Goal: Task Accomplishment & Management: Use online tool/utility

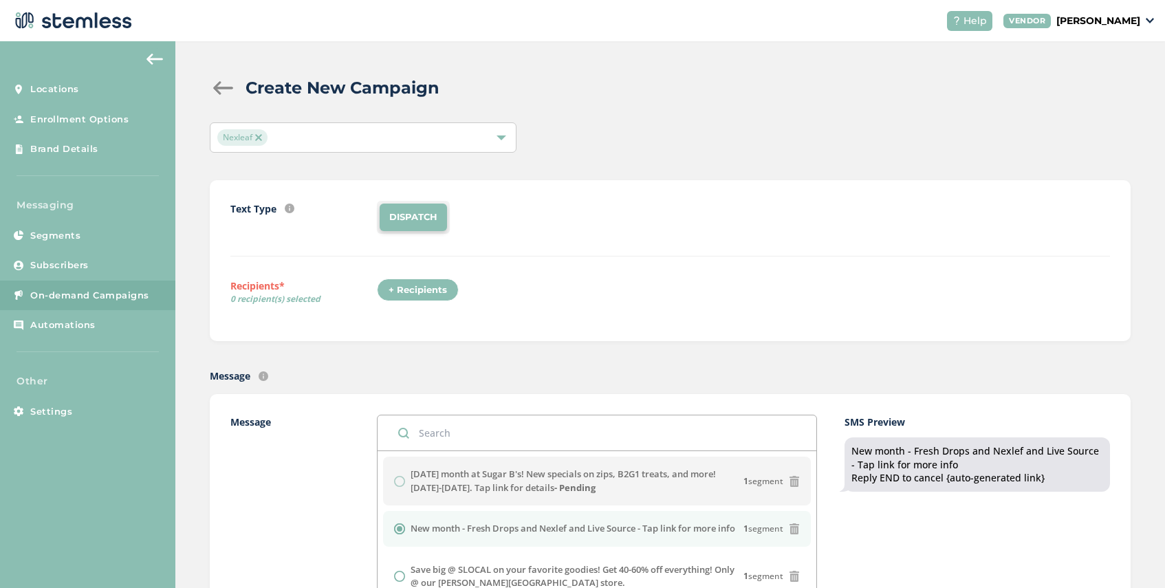
scroll to position [122, 0]
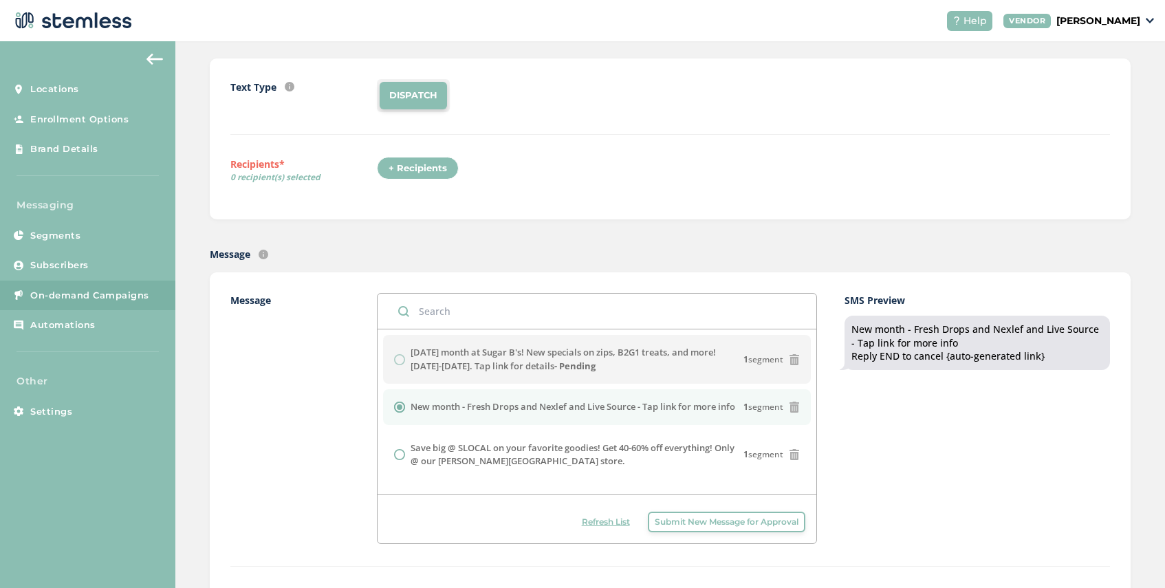
click at [606, 525] on span "Refresh List" at bounding box center [606, 522] width 48 height 12
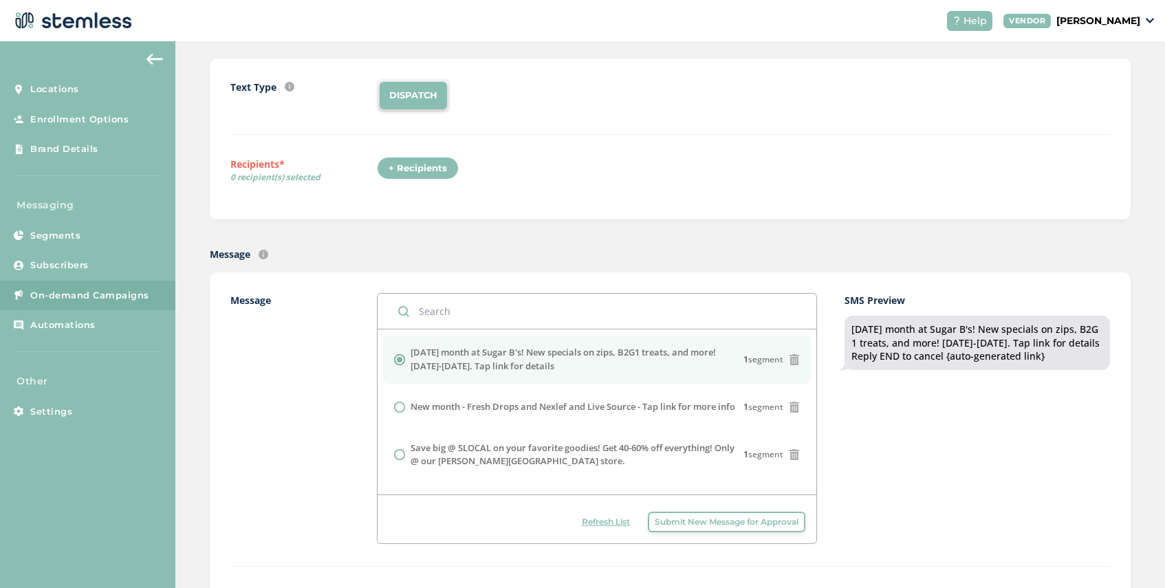
scroll to position [0, 0]
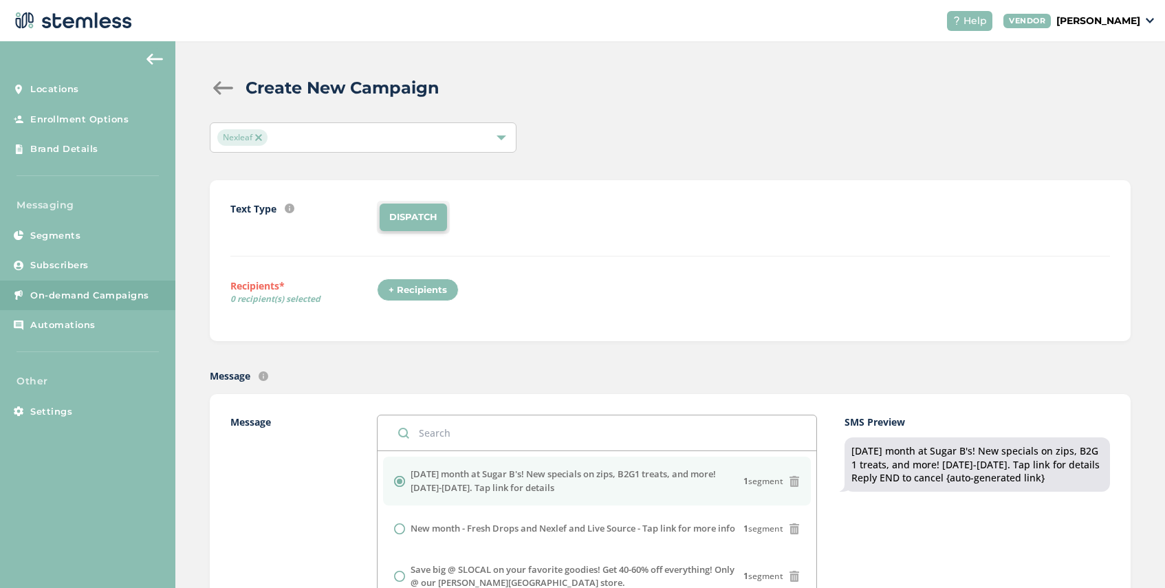
click at [262, 140] on span "Nexleaf" at bounding box center [242, 137] width 50 height 17
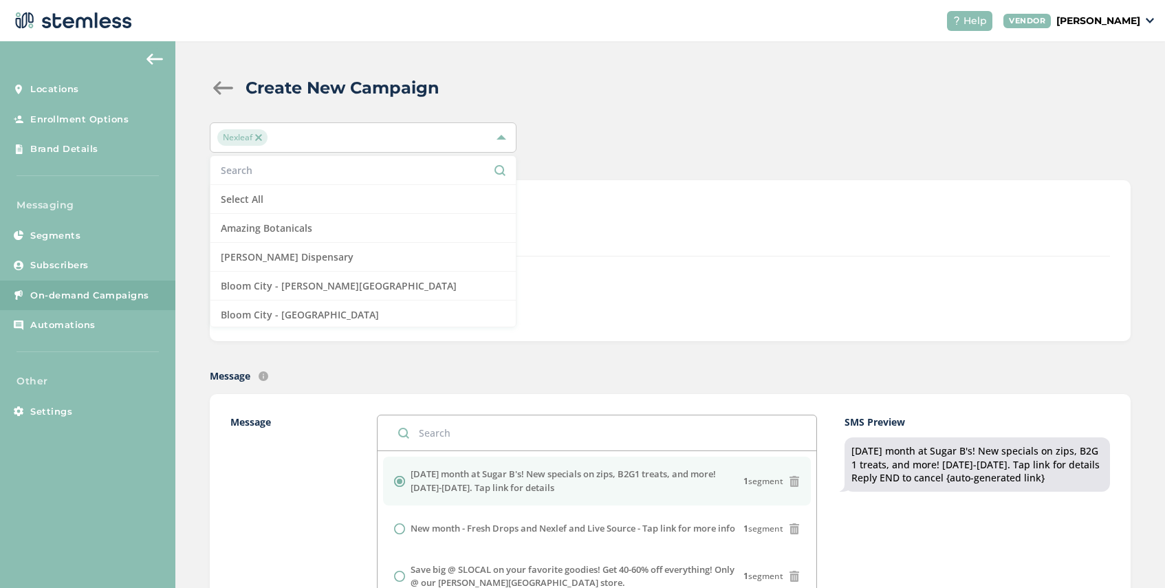
click at [290, 139] on div "Nexleaf" at bounding box center [356, 137] width 278 height 17
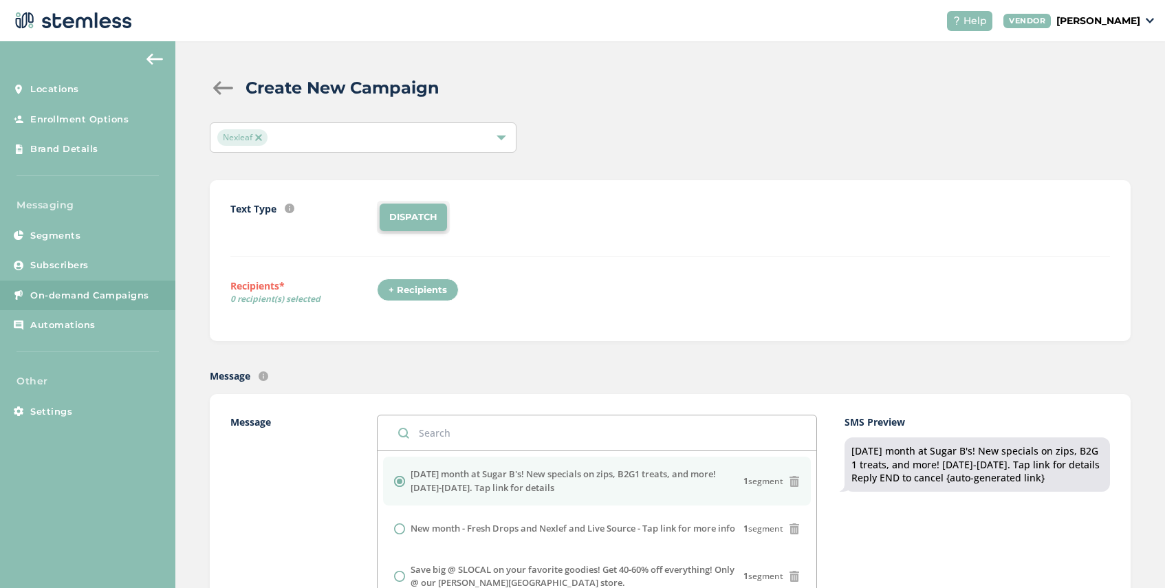
click at [260, 135] on img at bounding box center [258, 137] width 7 height 7
click at [341, 135] on div "Select Locations" at bounding box center [363, 137] width 307 height 30
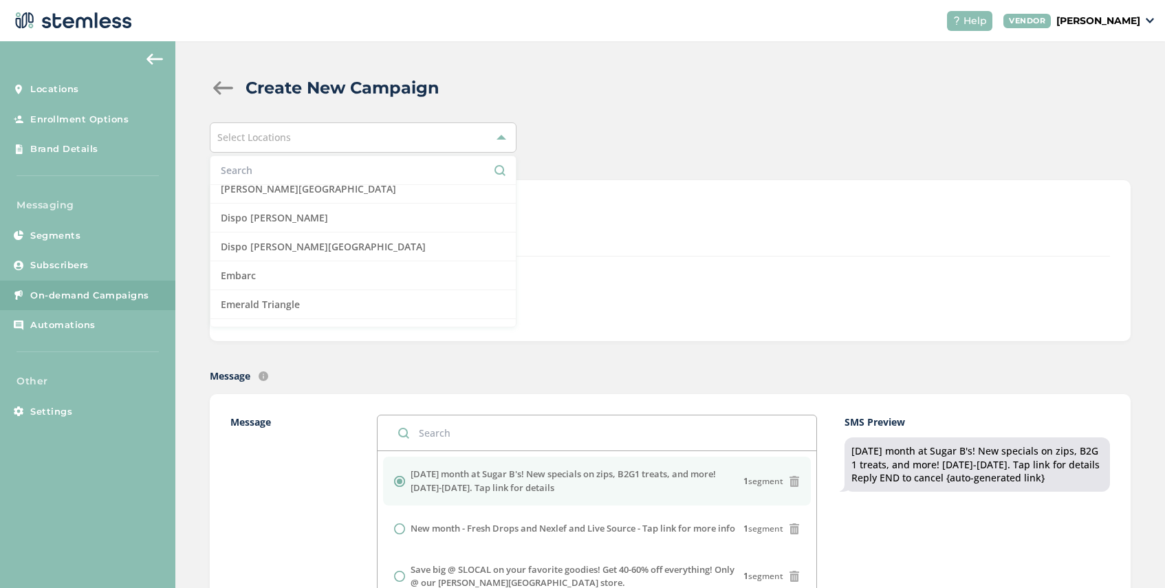
scroll to position [307, 0]
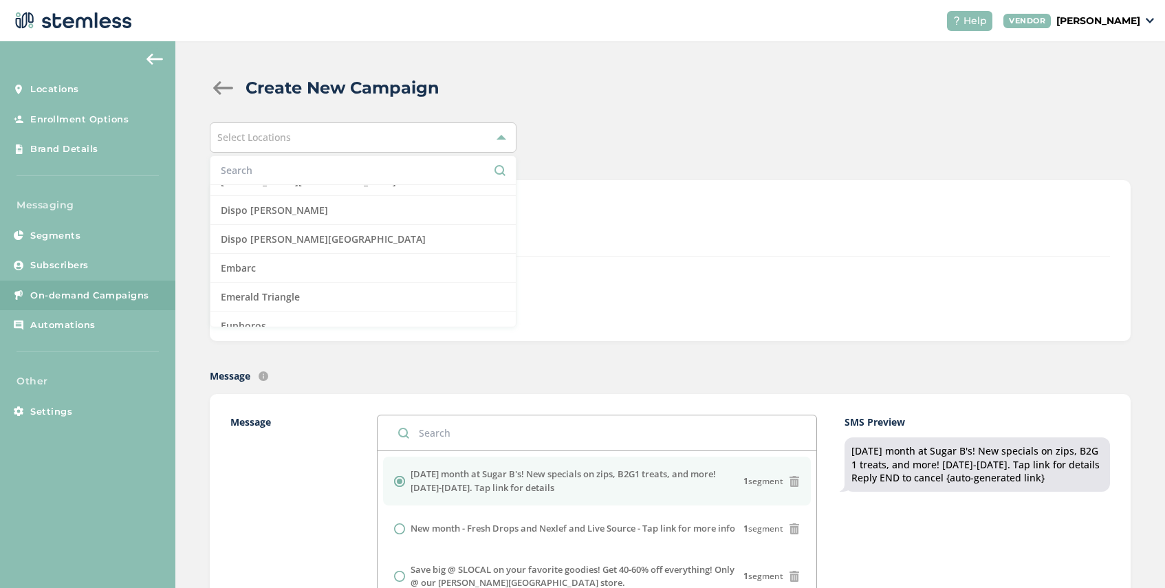
click at [305, 175] on input "text" at bounding box center [363, 170] width 285 height 14
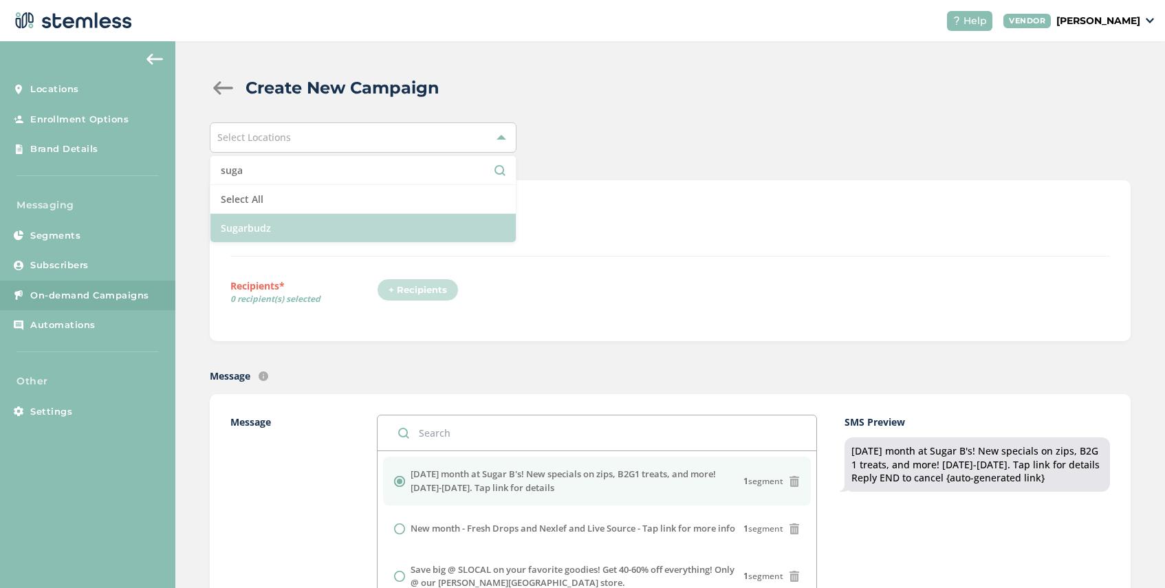
type input "suga"
click at [309, 232] on li "Sugarbudz" at bounding box center [362, 228] width 305 height 28
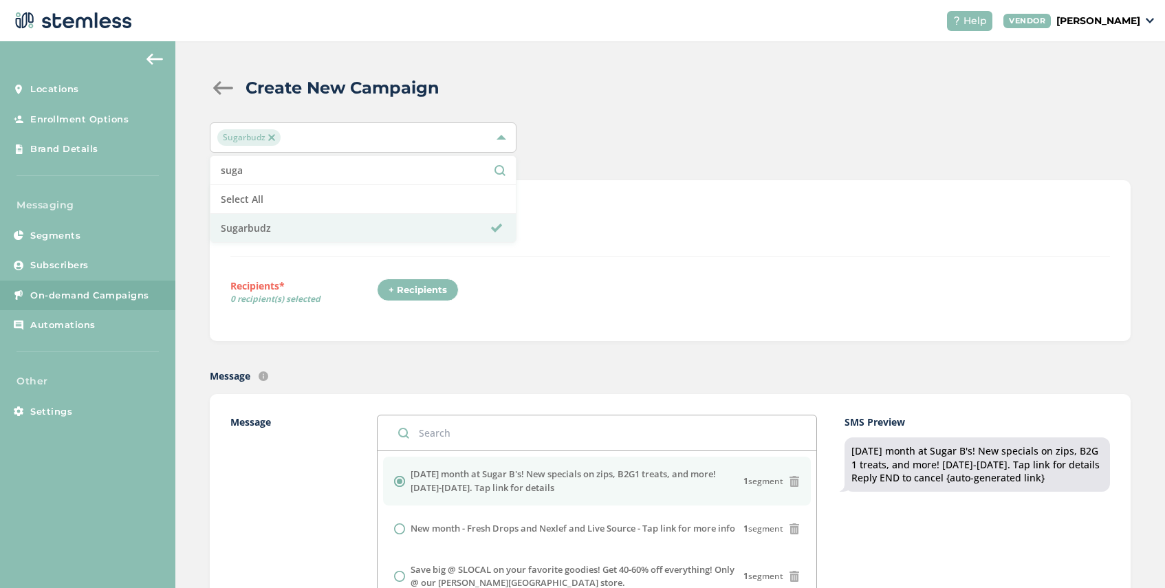
click at [410, 285] on div "+ Recipients" at bounding box center [418, 290] width 82 height 23
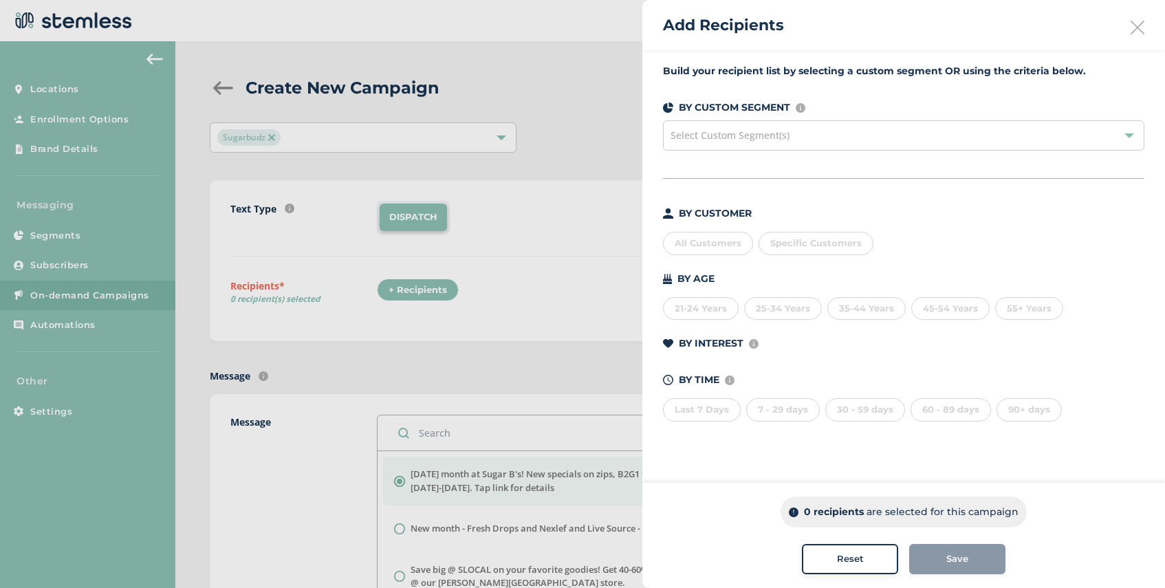
click at [822, 244] on span "Specific Customers" at bounding box center [815, 242] width 91 height 11
click at [820, 276] on input "text" at bounding box center [896, 271] width 253 height 14
type input "olena"
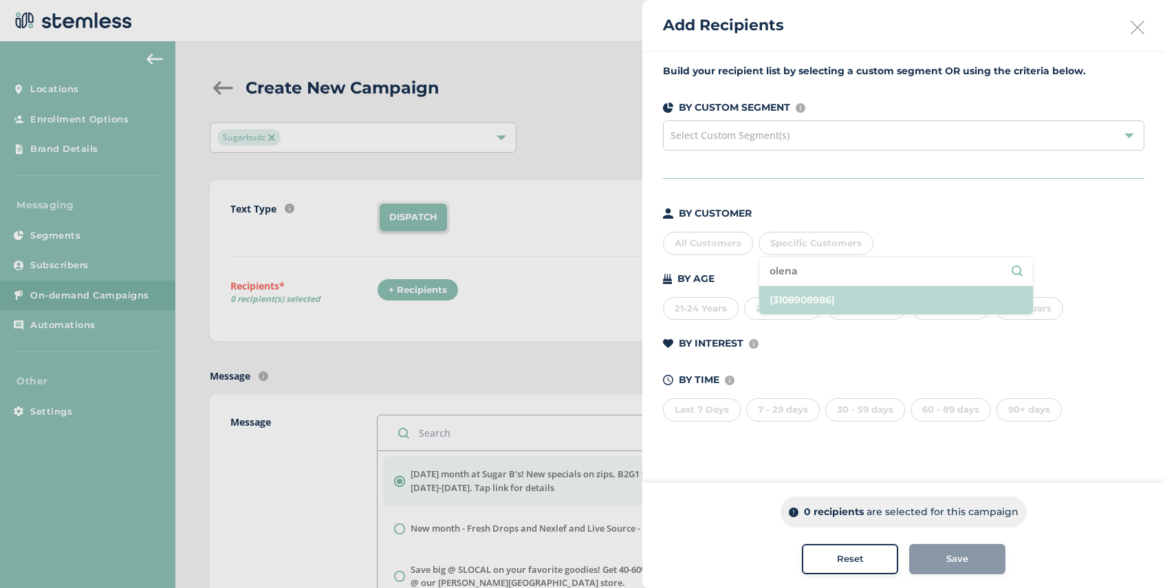
click at [841, 300] on li "(3108908986)" at bounding box center [896, 300] width 274 height 28
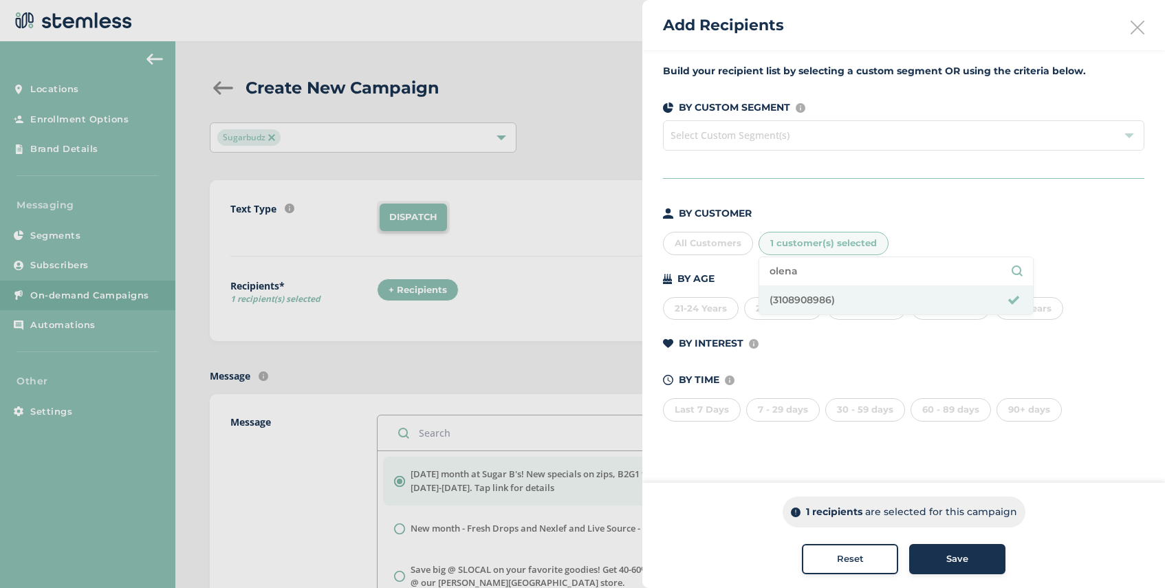
click at [851, 349] on div "BY INTEREST Displays Stemless categories defined in the Category Mapping tab of…" at bounding box center [903, 343] width 481 height 14
click at [948, 556] on span "Save" at bounding box center [957, 559] width 22 height 14
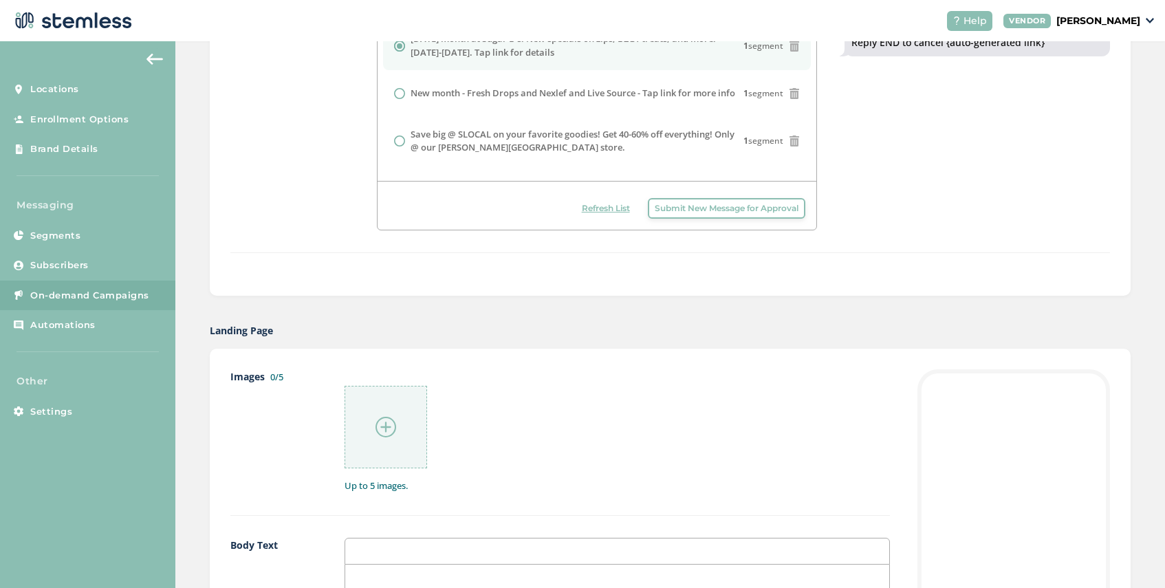
scroll to position [594, 0]
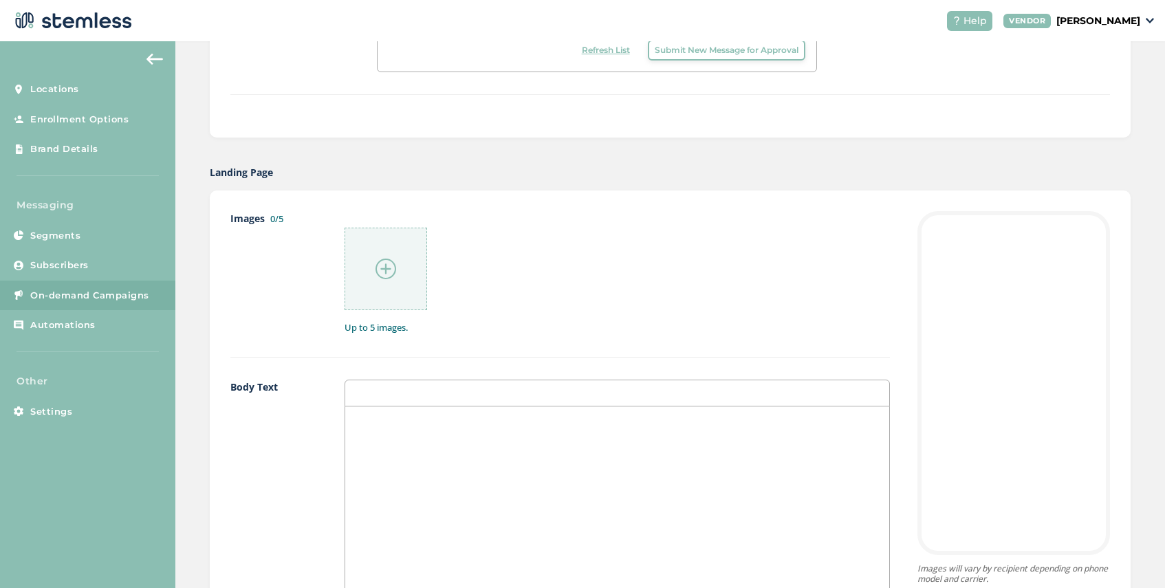
click at [384, 268] on img at bounding box center [386, 269] width 21 height 21
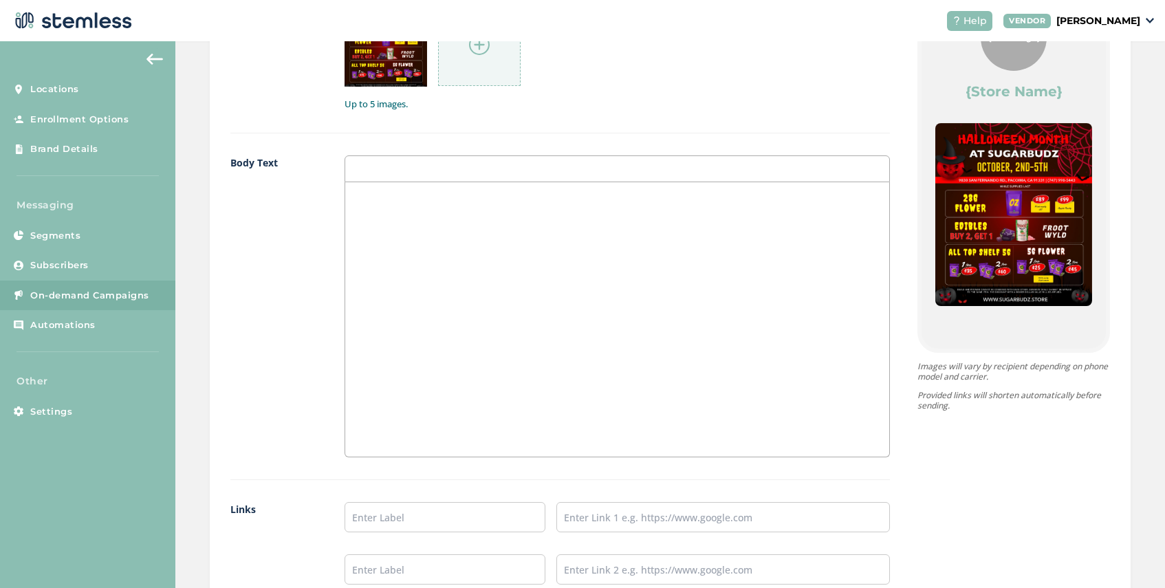
scroll to position [970, 0]
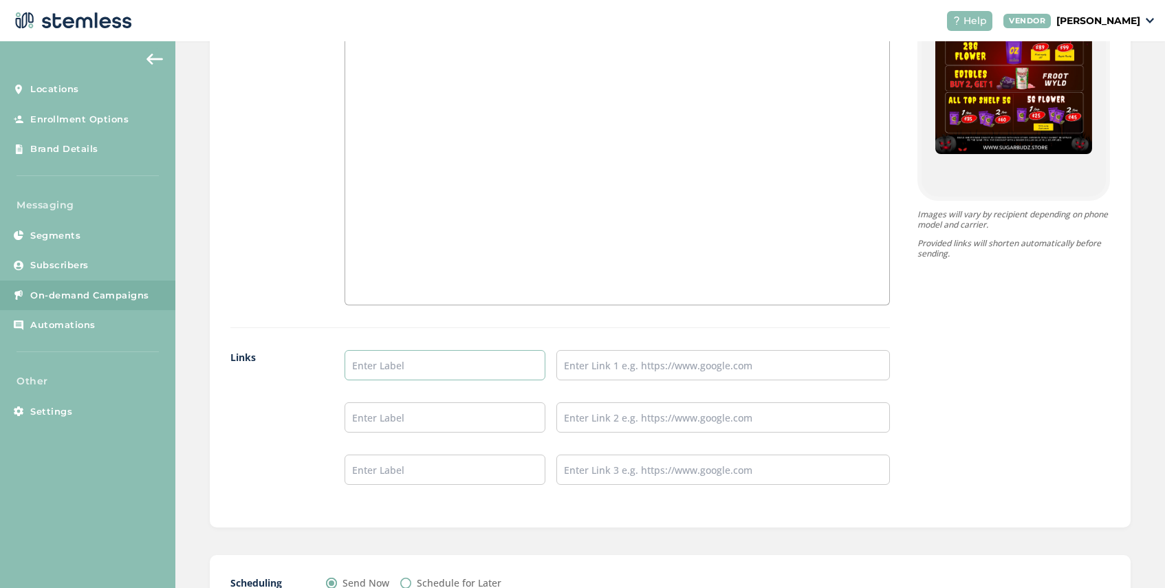
click at [379, 367] on input "text" at bounding box center [445, 365] width 200 height 30
type input "SHOP NOW"
click at [598, 363] on input "text" at bounding box center [723, 365] width 334 height 30
paste input "[URL][DOMAIN_NAME]"
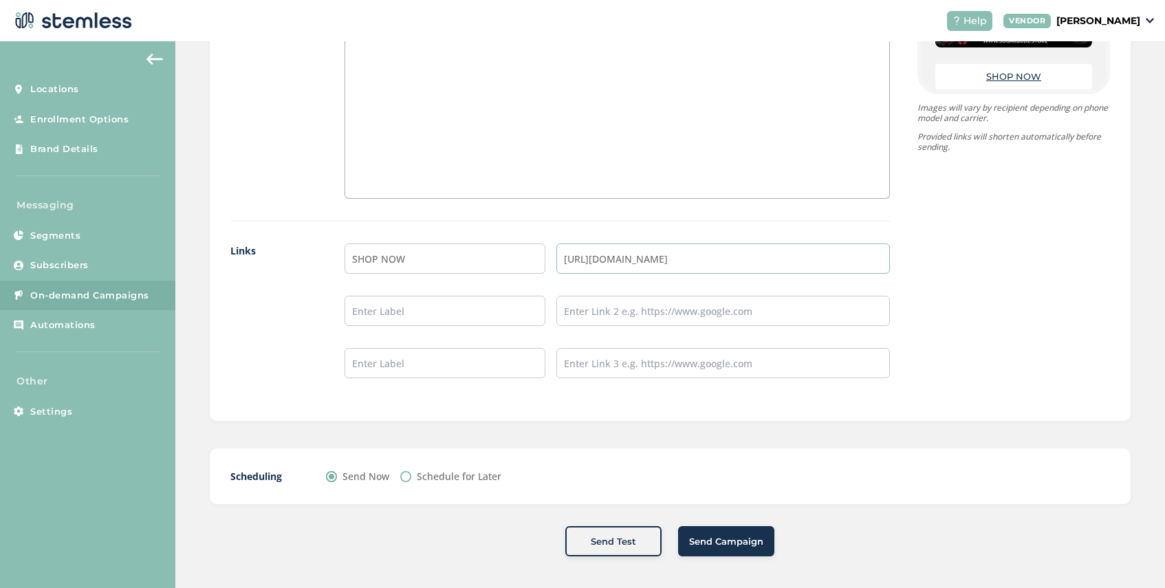
scroll to position [1079, 0]
type input "[URL][DOMAIN_NAME]"
click at [704, 543] on span "Send Campaign" at bounding box center [726, 539] width 74 height 14
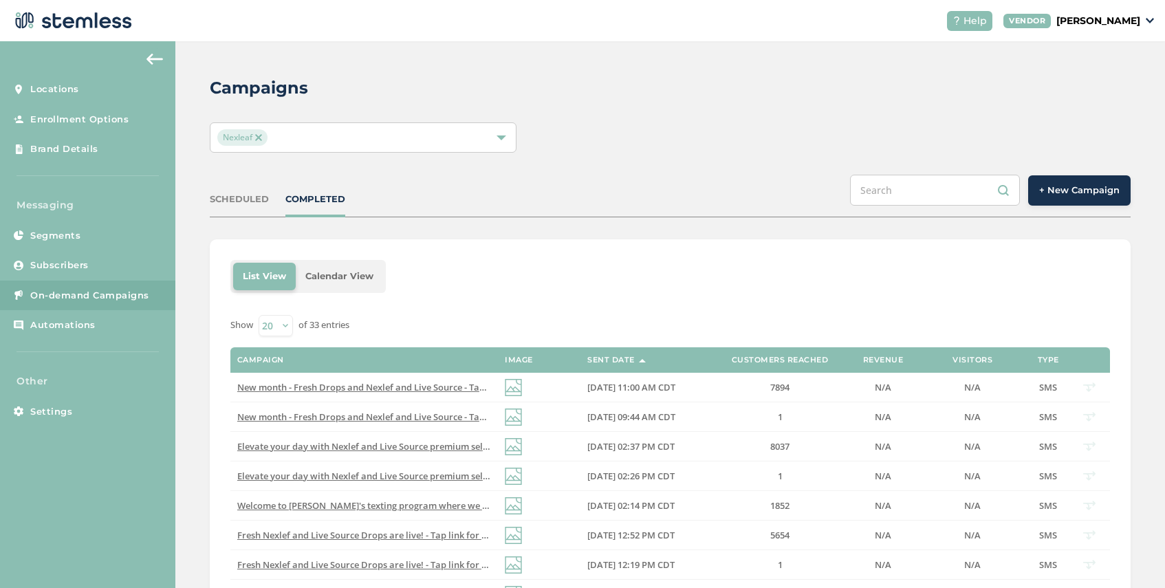
click at [1074, 195] on span "+ New Campaign" at bounding box center [1079, 191] width 80 height 14
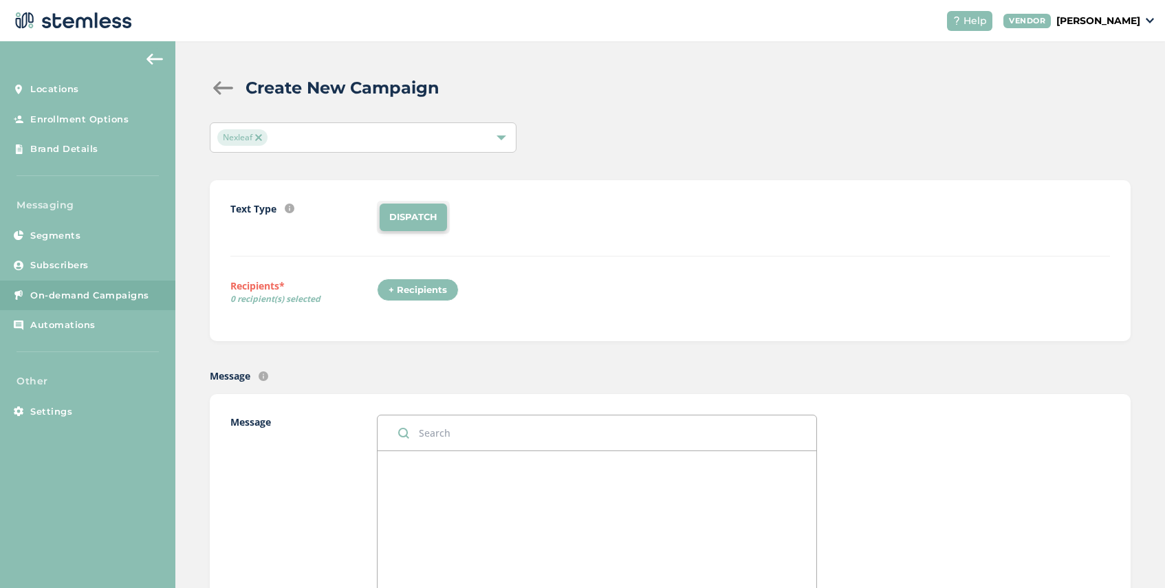
click at [257, 138] on img at bounding box center [258, 137] width 7 height 7
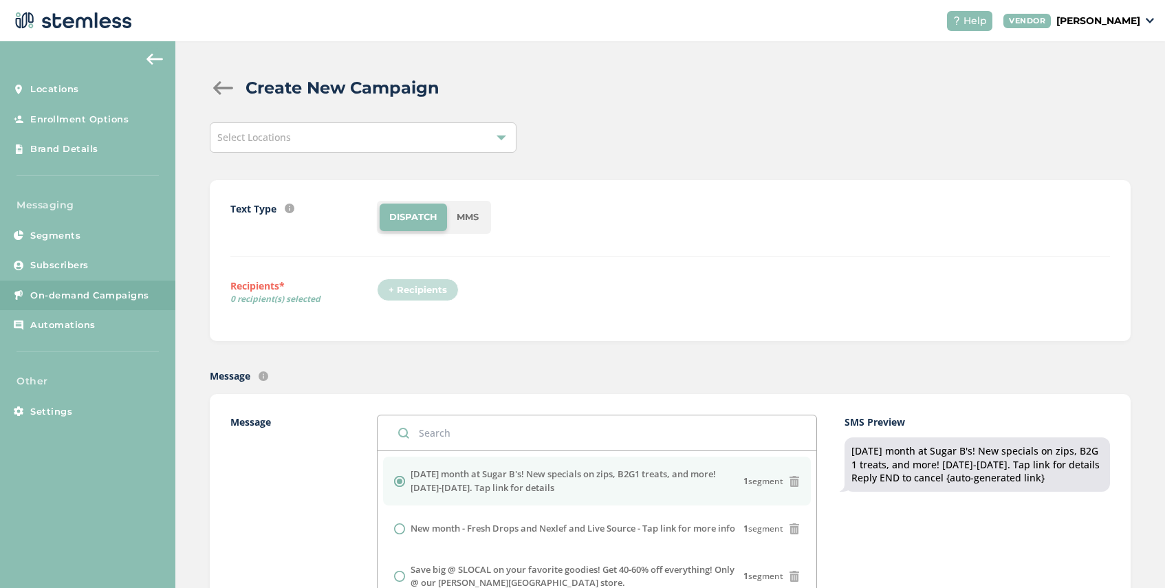
click at [296, 137] on div "Select Locations" at bounding box center [363, 137] width 307 height 30
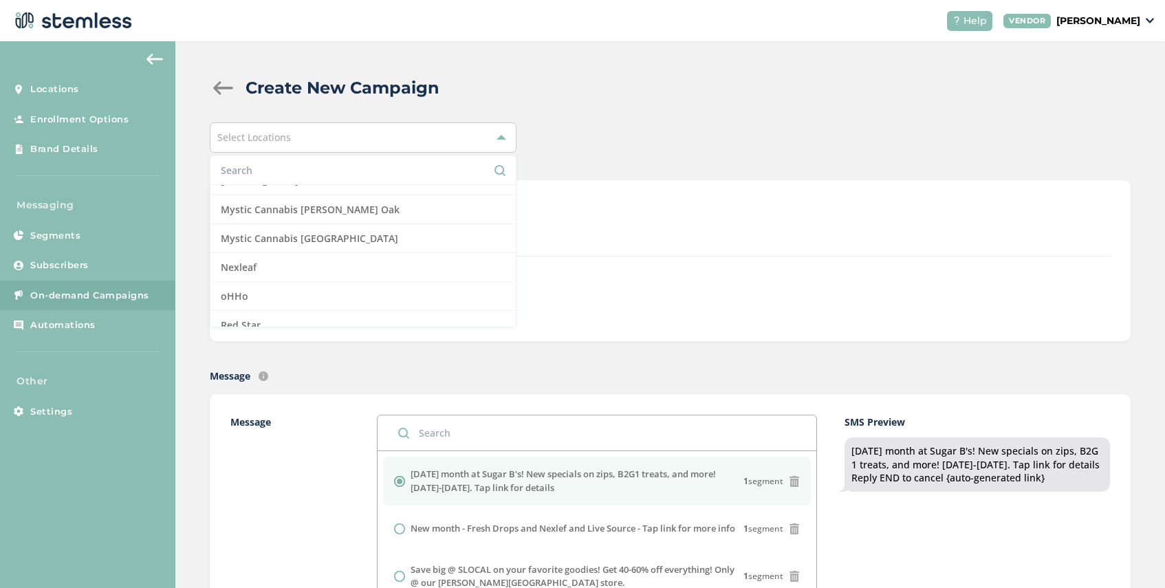
scroll to position [1504, 0]
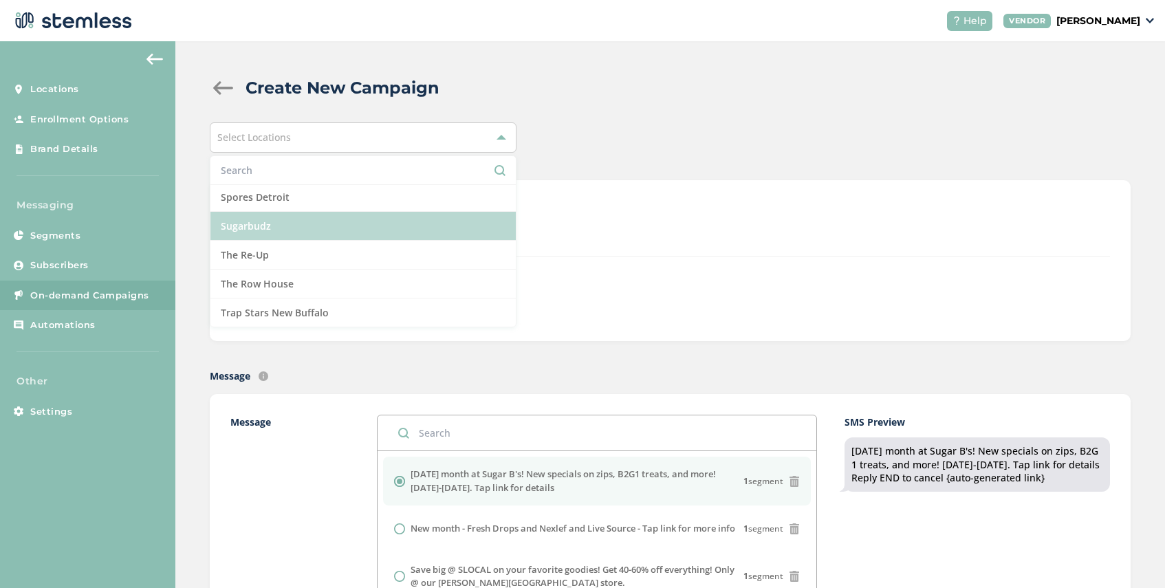
click at [283, 230] on li "Sugarbudz" at bounding box center [362, 226] width 305 height 29
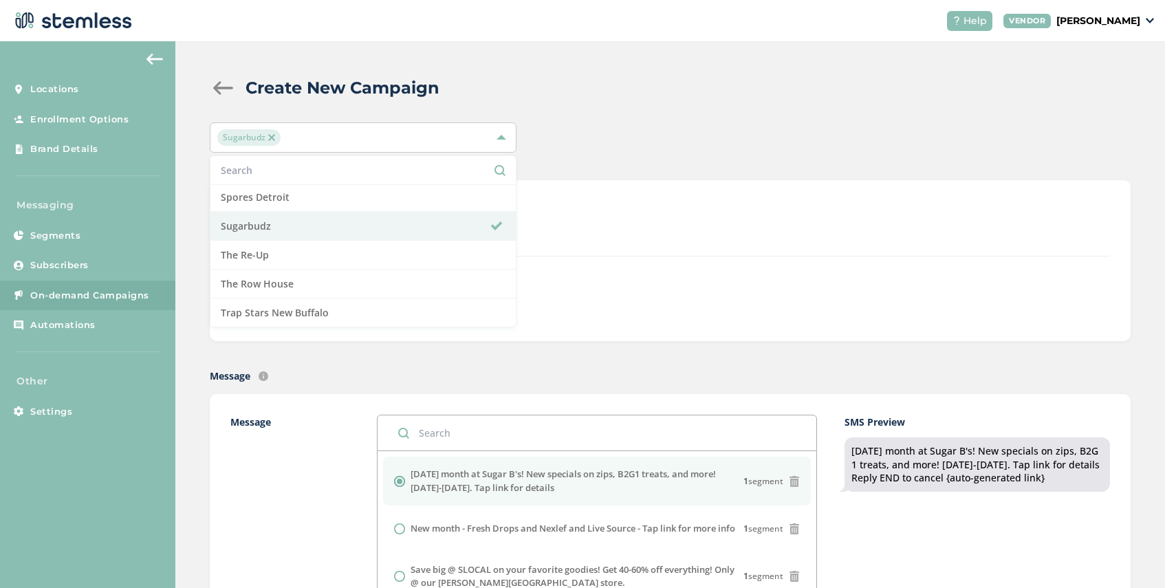
click at [604, 259] on div "Text Type SMS : A cost effective way to reach your customers. Send a intro text…" at bounding box center [670, 261] width 880 height 120
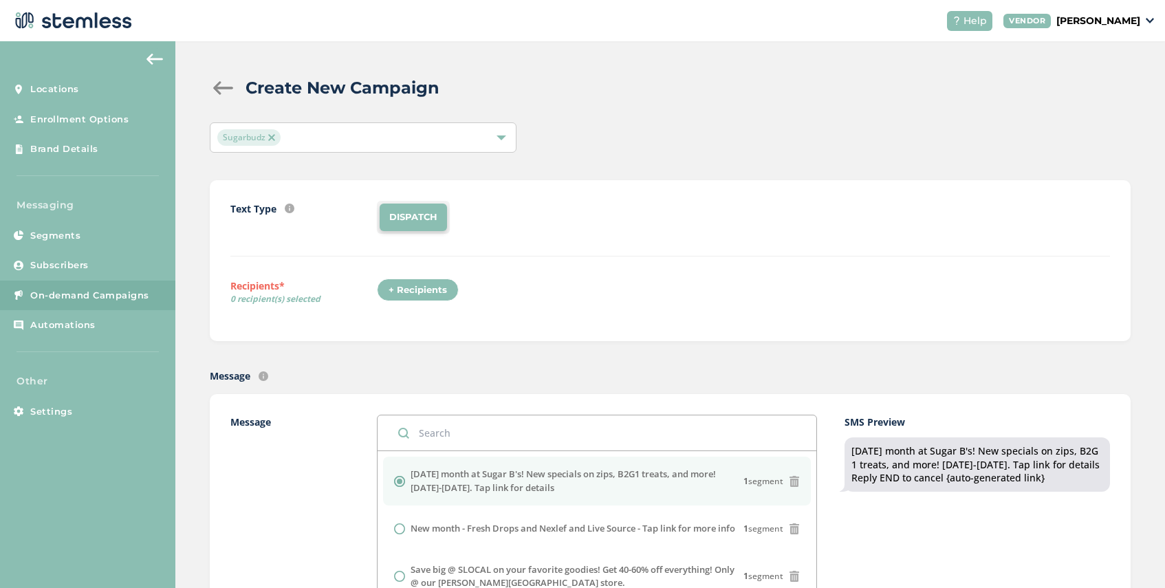
click at [420, 285] on div "+ Recipients" at bounding box center [418, 290] width 82 height 23
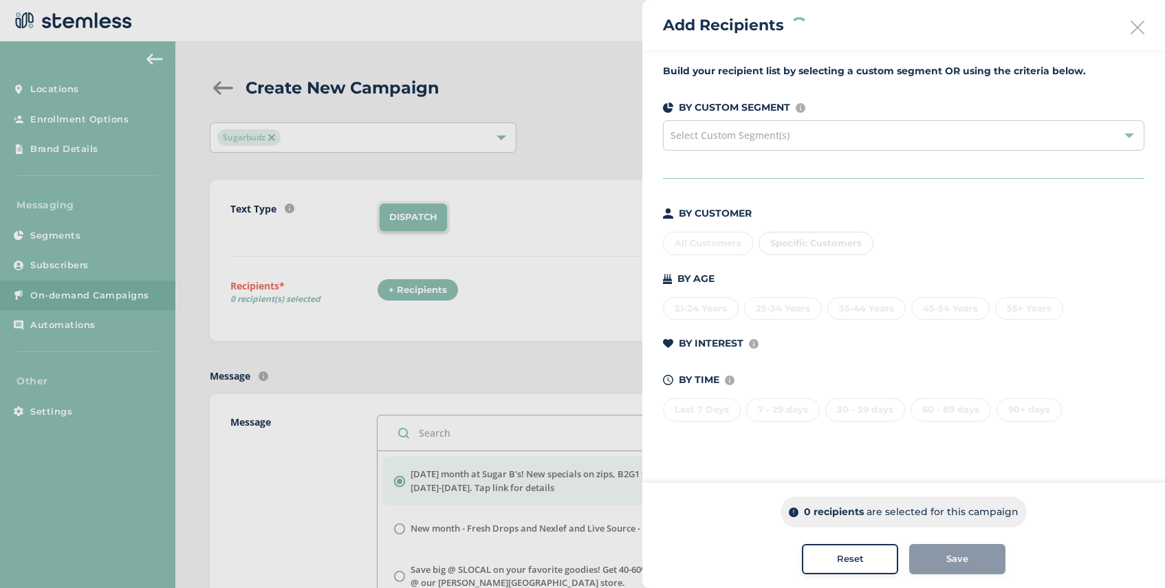
click at [765, 133] on span "Select Custom Segment(s)" at bounding box center [730, 135] width 119 height 13
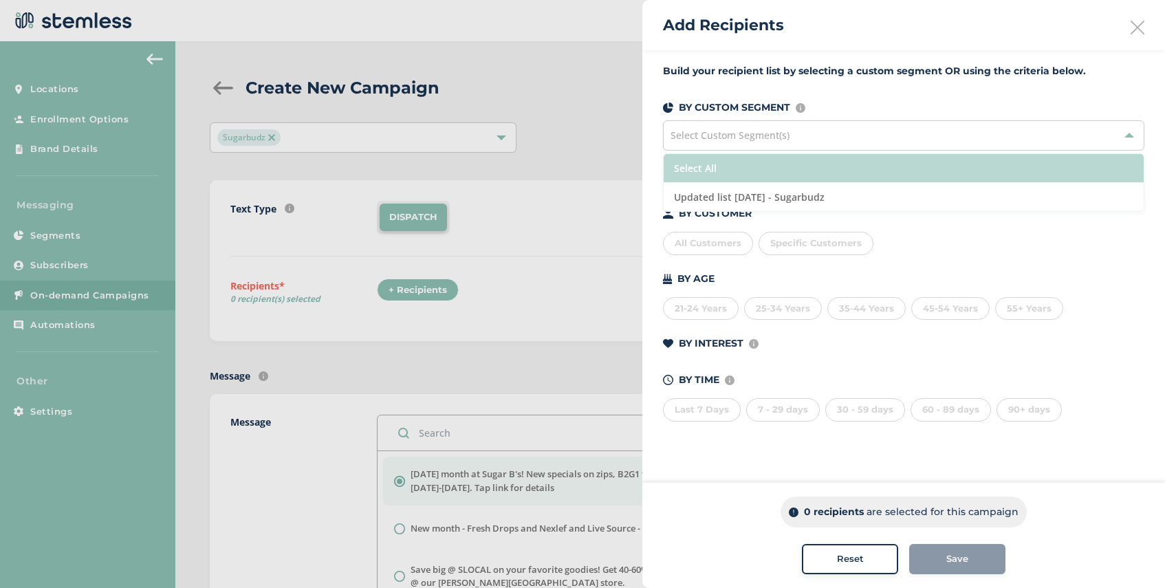
click at [752, 157] on li "Select All" at bounding box center [904, 168] width 480 height 29
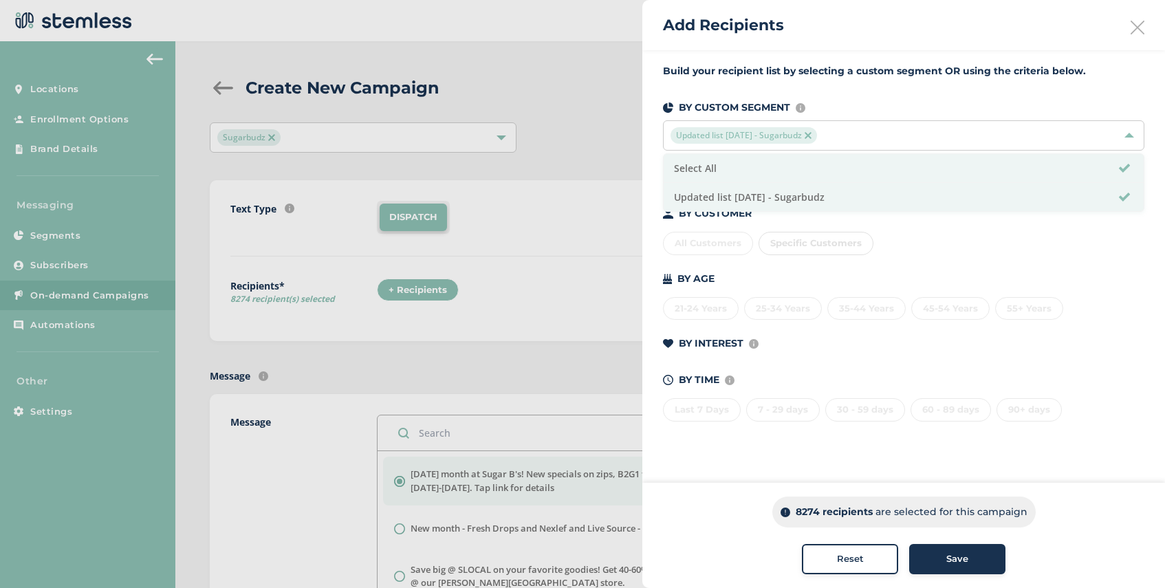
click at [947, 556] on span "Save" at bounding box center [957, 559] width 22 height 14
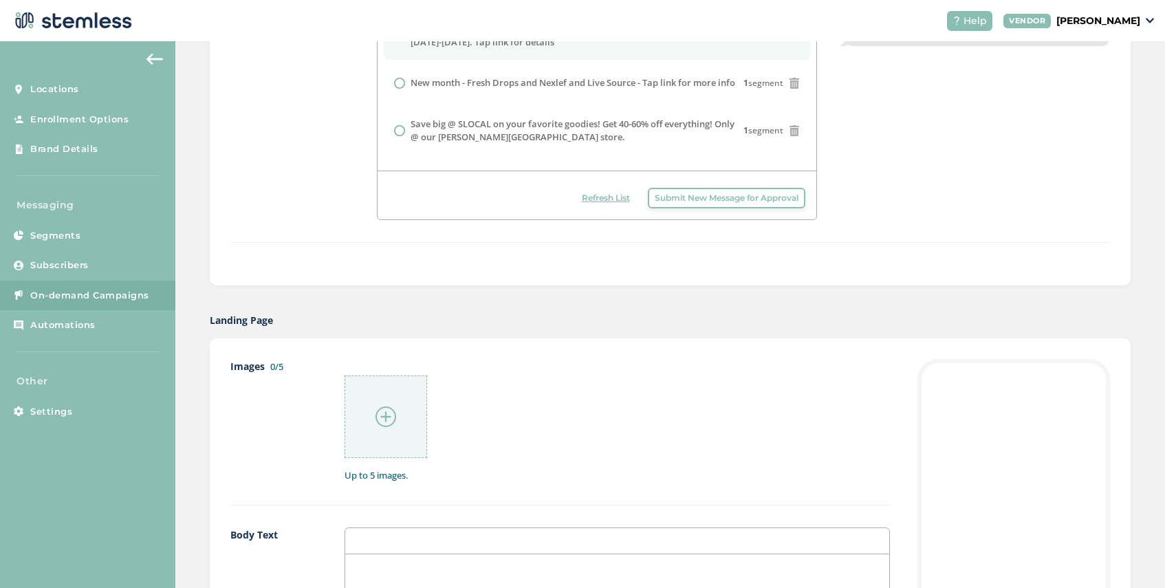
scroll to position [488, 0]
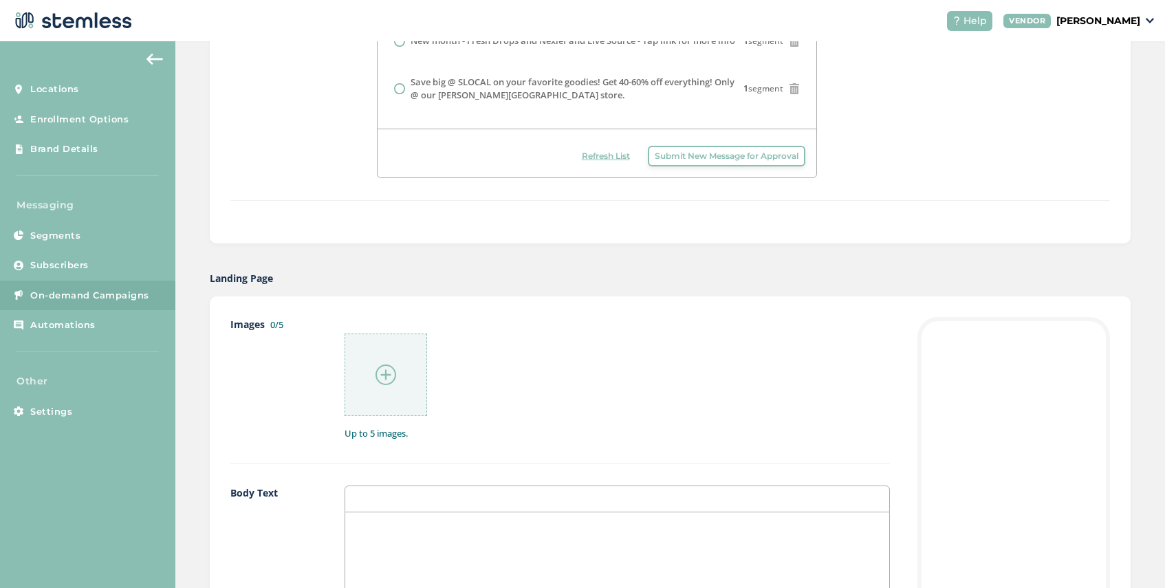
click at [389, 380] on img at bounding box center [386, 375] width 21 height 21
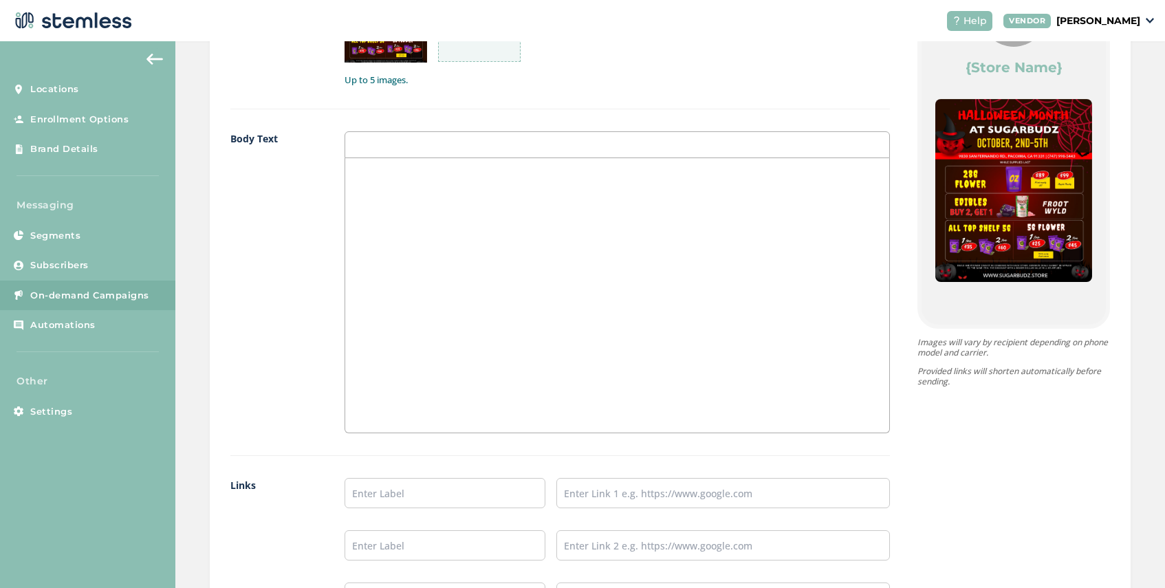
scroll to position [1070, 0]
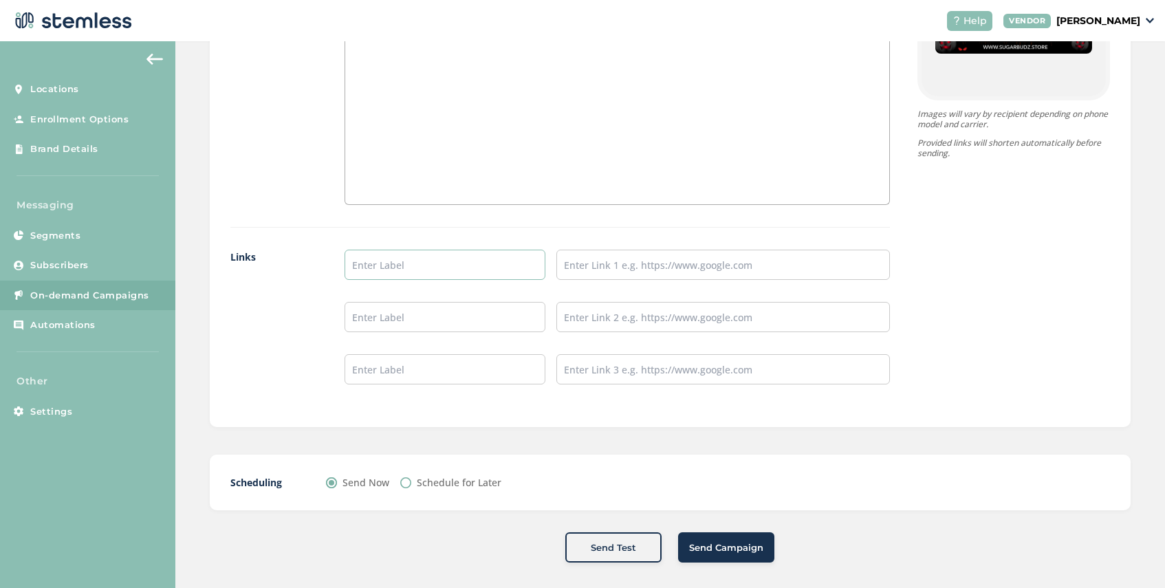
click at [444, 265] on input "text" at bounding box center [445, 265] width 200 height 30
type input "SHOP NOW"
click at [596, 267] on input "text" at bounding box center [723, 265] width 334 height 30
paste input "[URL][DOMAIN_NAME]"
type input "[URL][DOMAIN_NAME]"
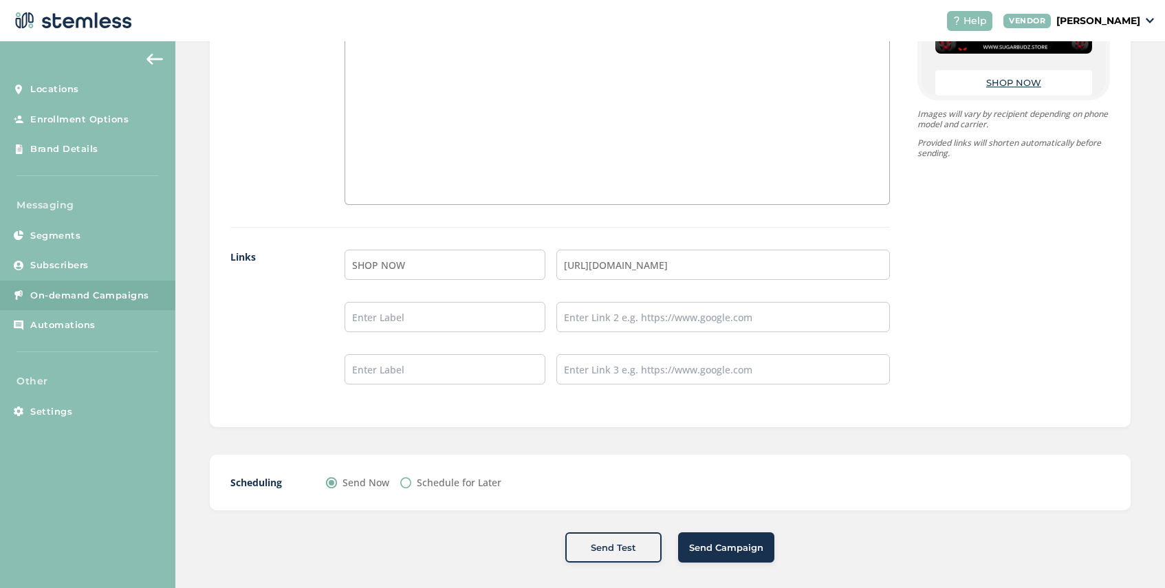
click at [405, 481] on input "Schedule for Later" at bounding box center [405, 482] width 11 height 11
radio input "true"
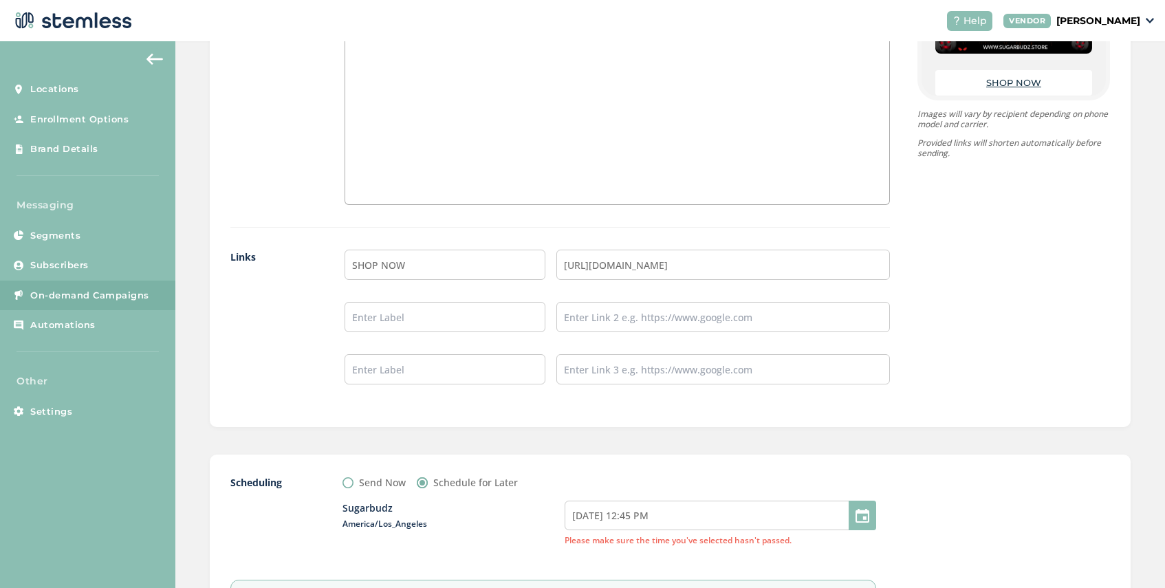
click at [349, 482] on input "Send Now" at bounding box center [348, 482] width 11 height 11
radio input "true"
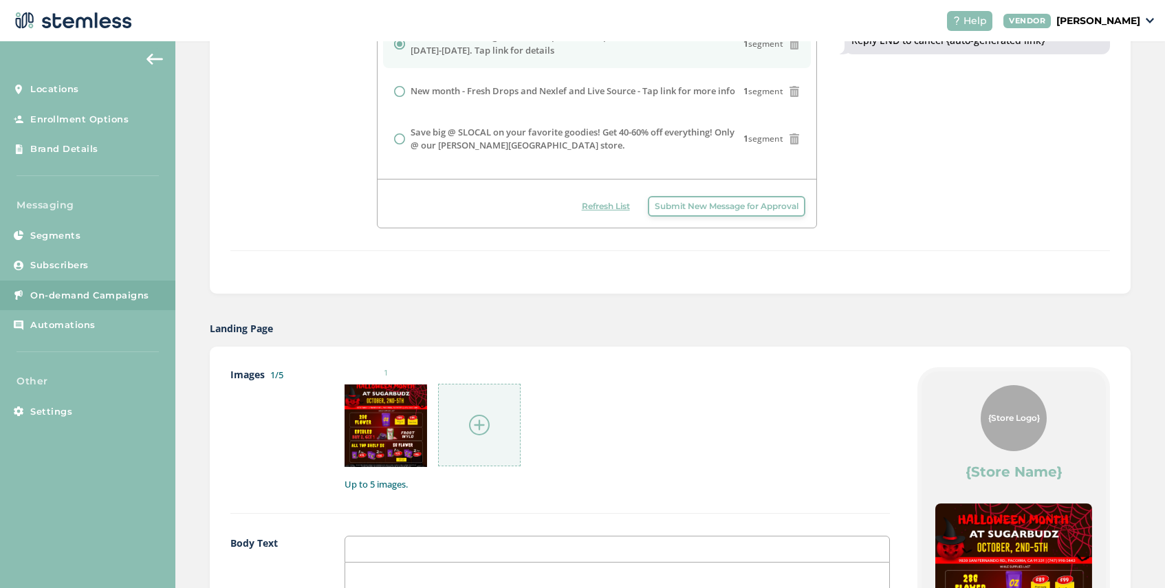
scroll to position [129, 0]
